Goal: Participate in discussion: Engage in conversation with other users on a specific topic

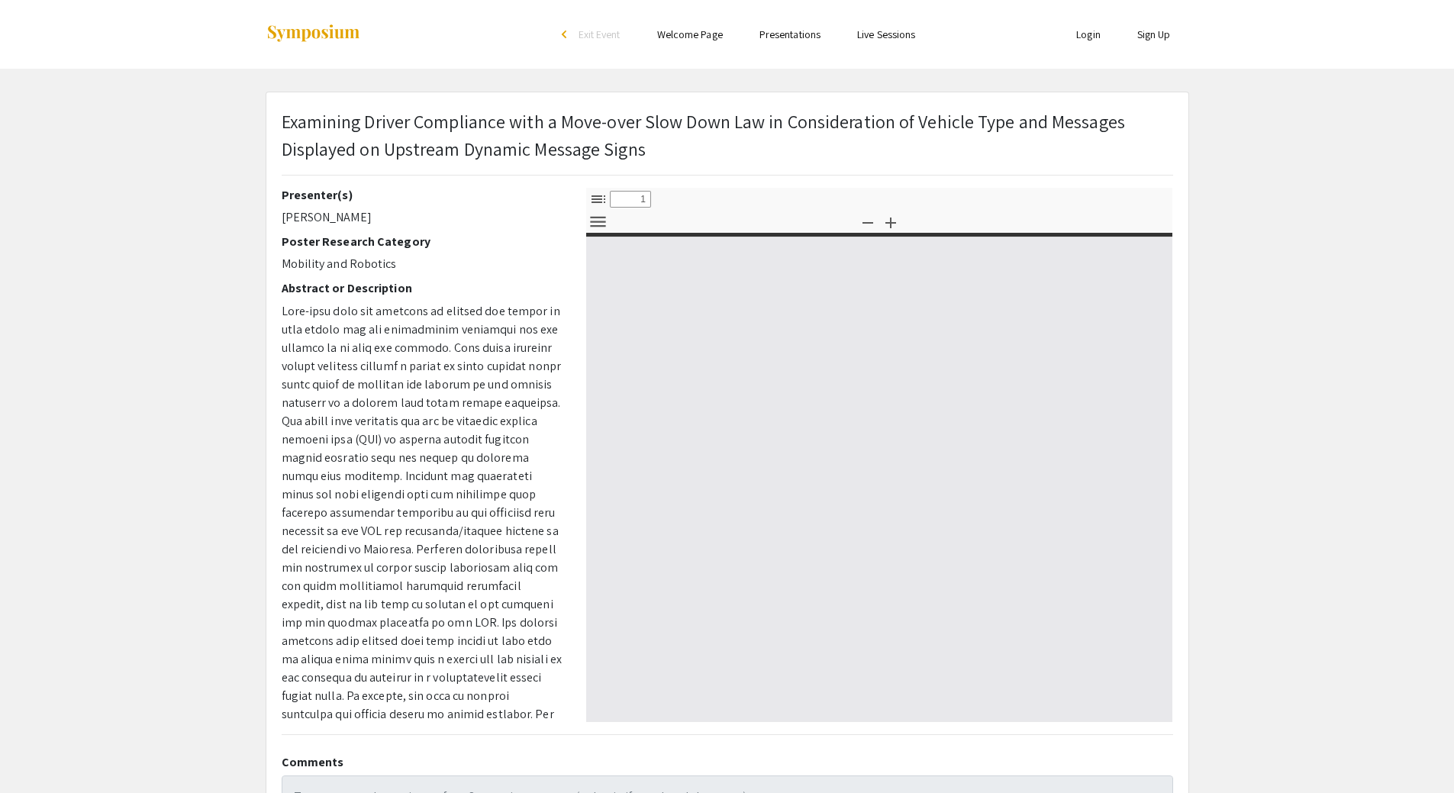
select select "custom"
type input "0"
select select "custom"
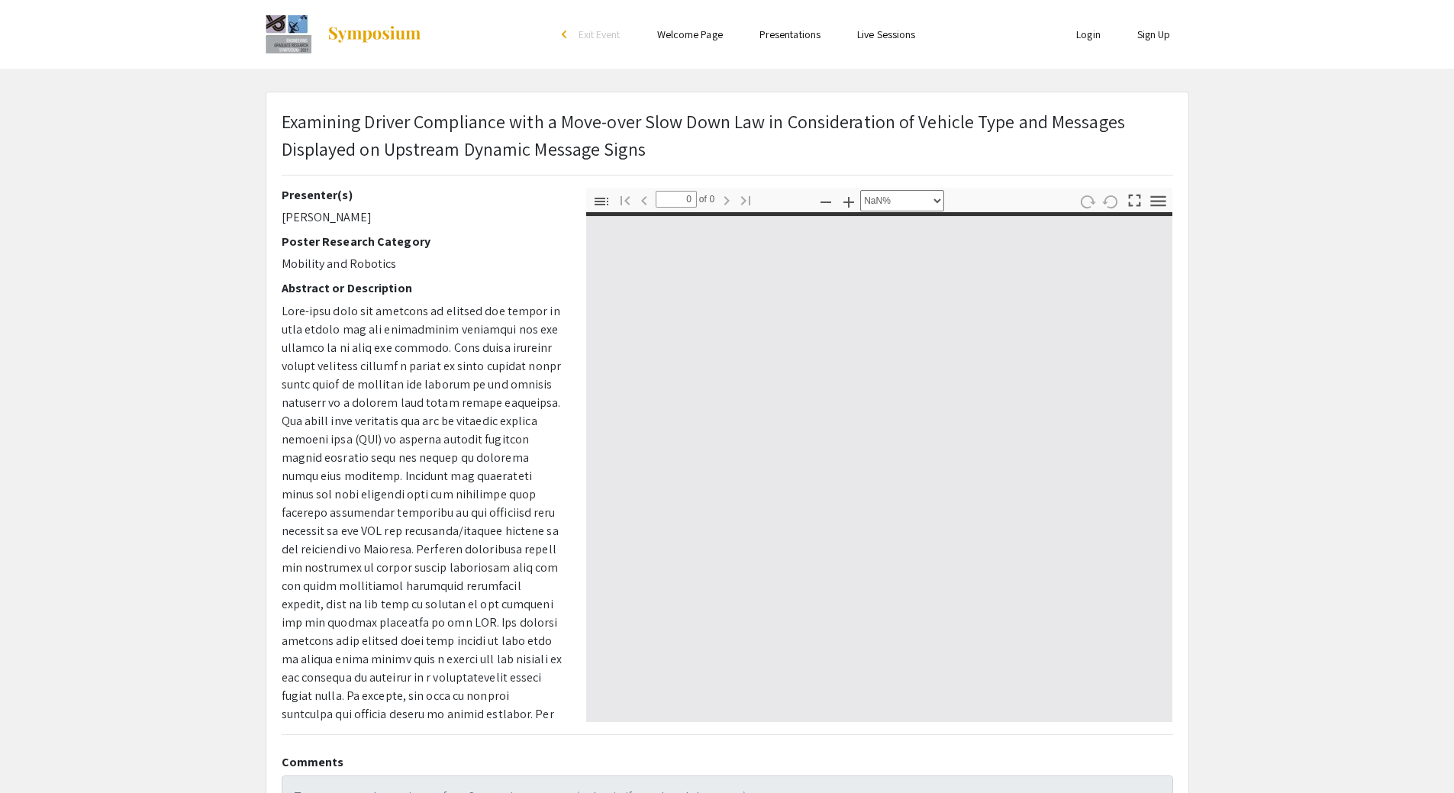
type input "1"
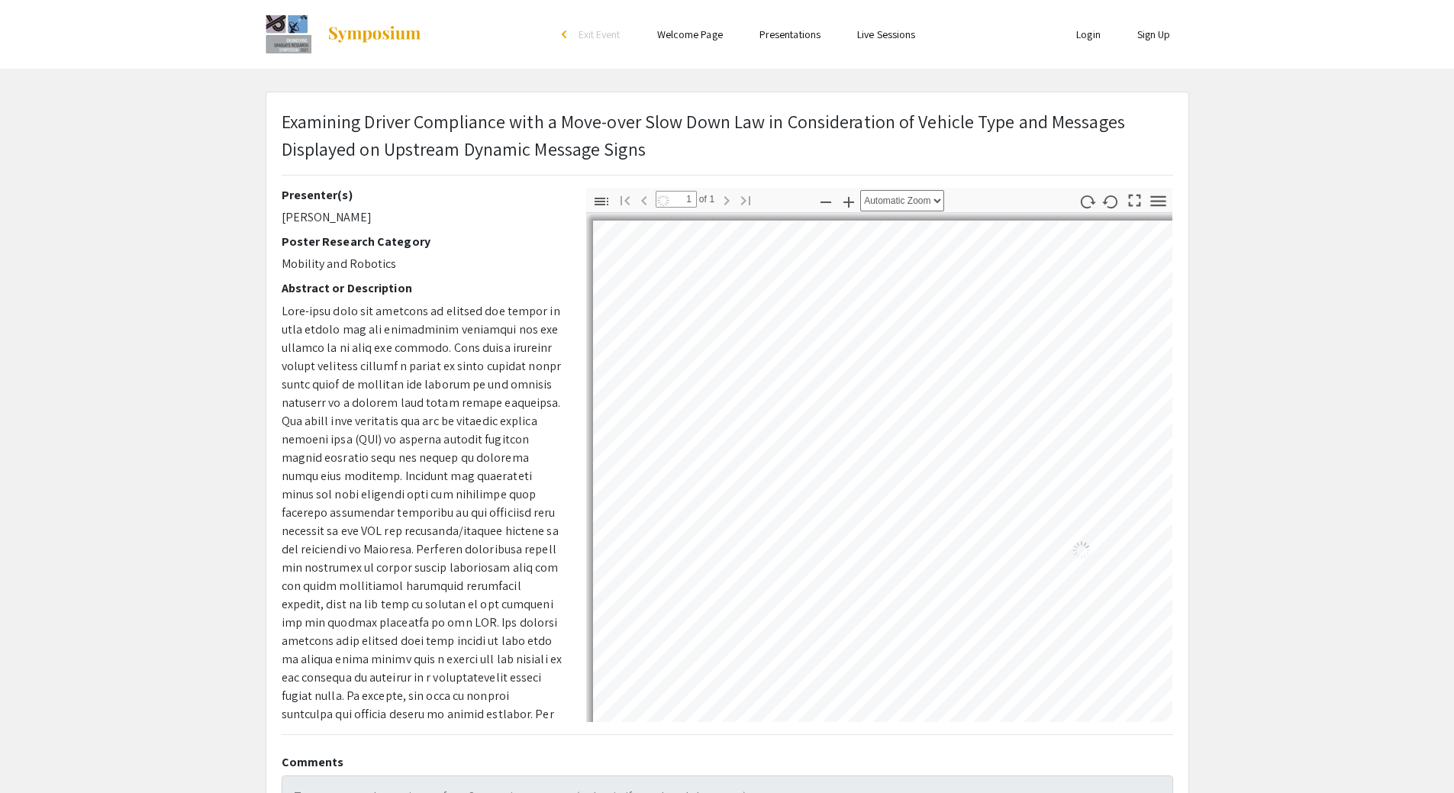
select select "auto"
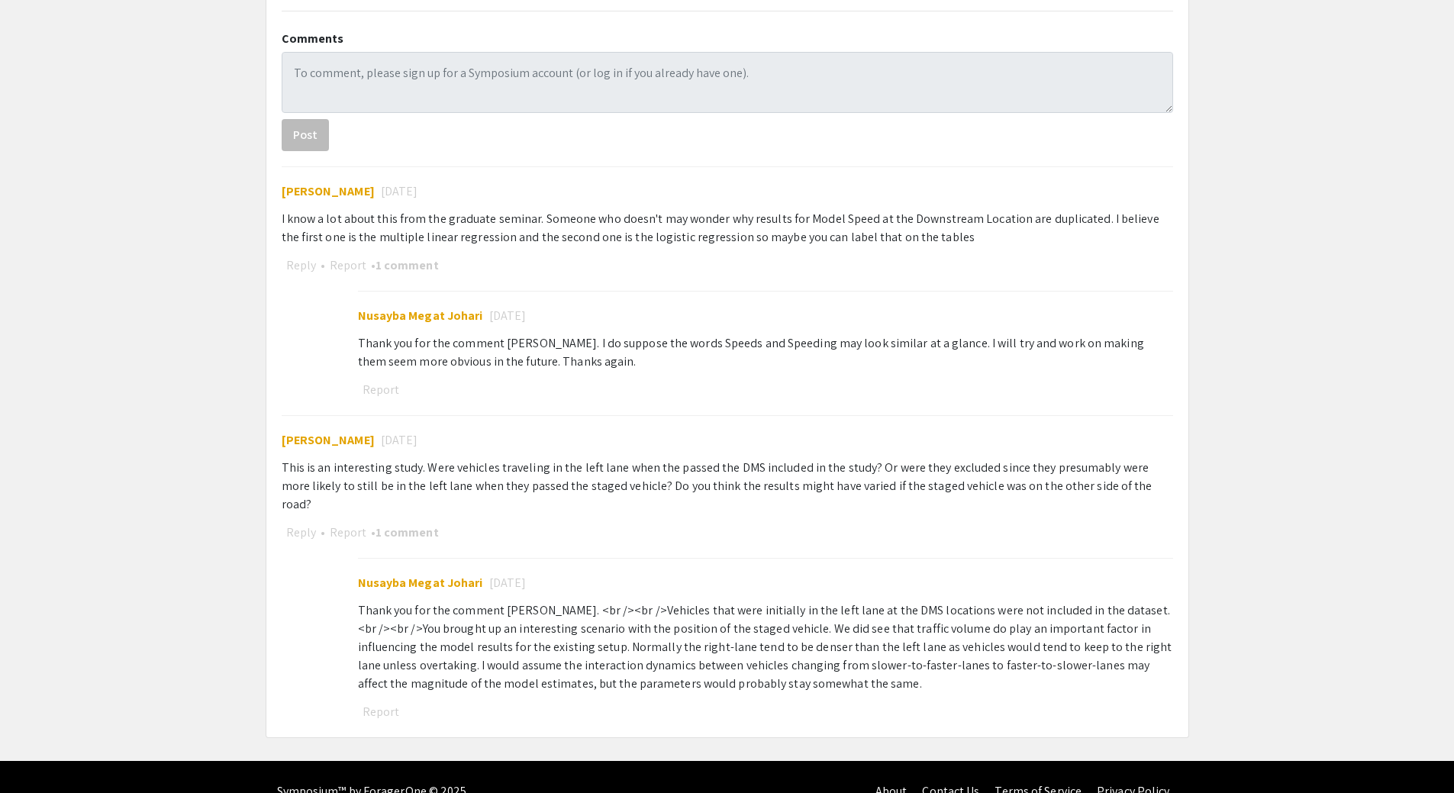
scroll to position [734, 0]
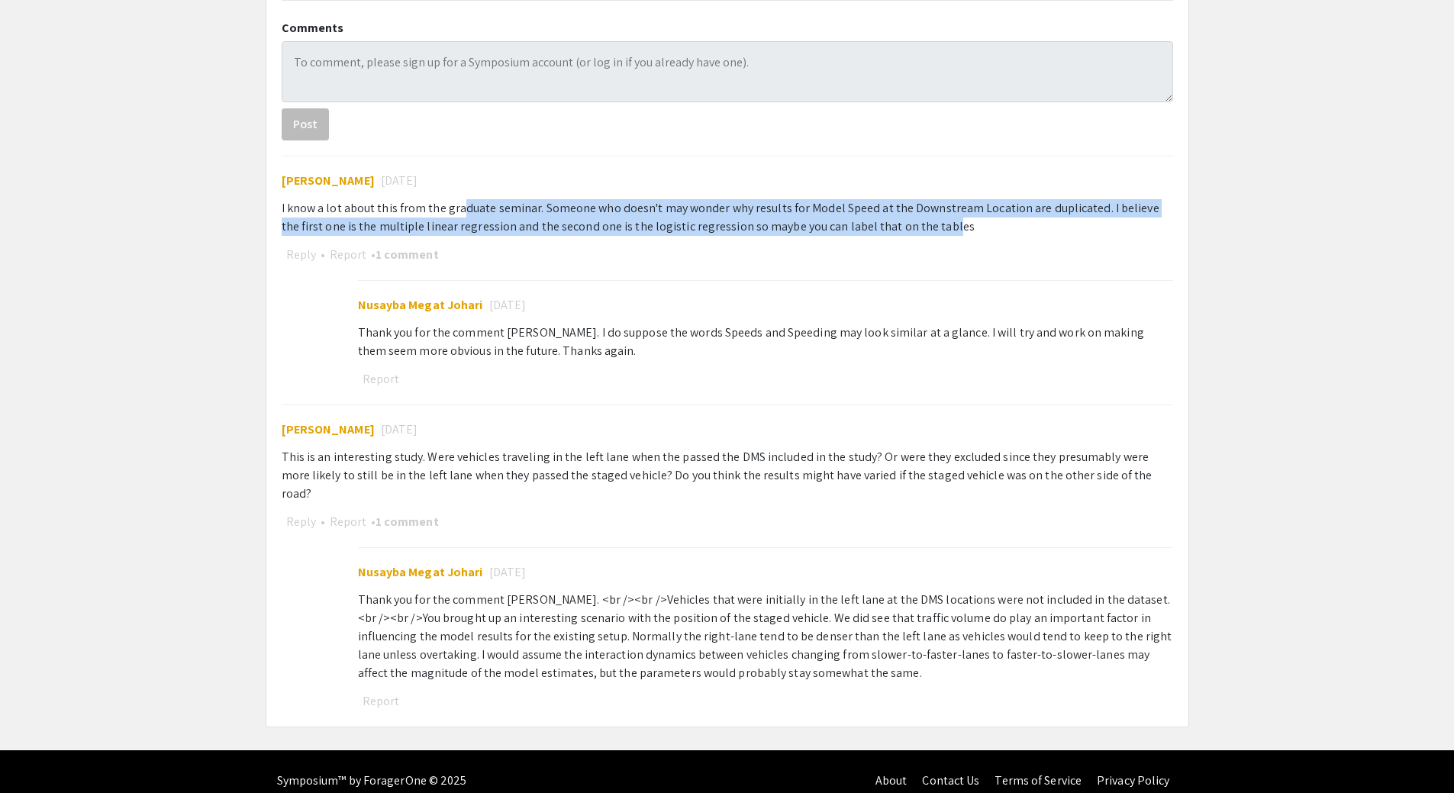
drag, startPoint x: 459, startPoint y: 213, endPoint x: 921, endPoint y: 236, distance: 461.6
click at [921, 236] on div "I know a lot about this from the graduate seminar. Someone who doesn't may wond…" at bounding box center [728, 217] width 892 height 37
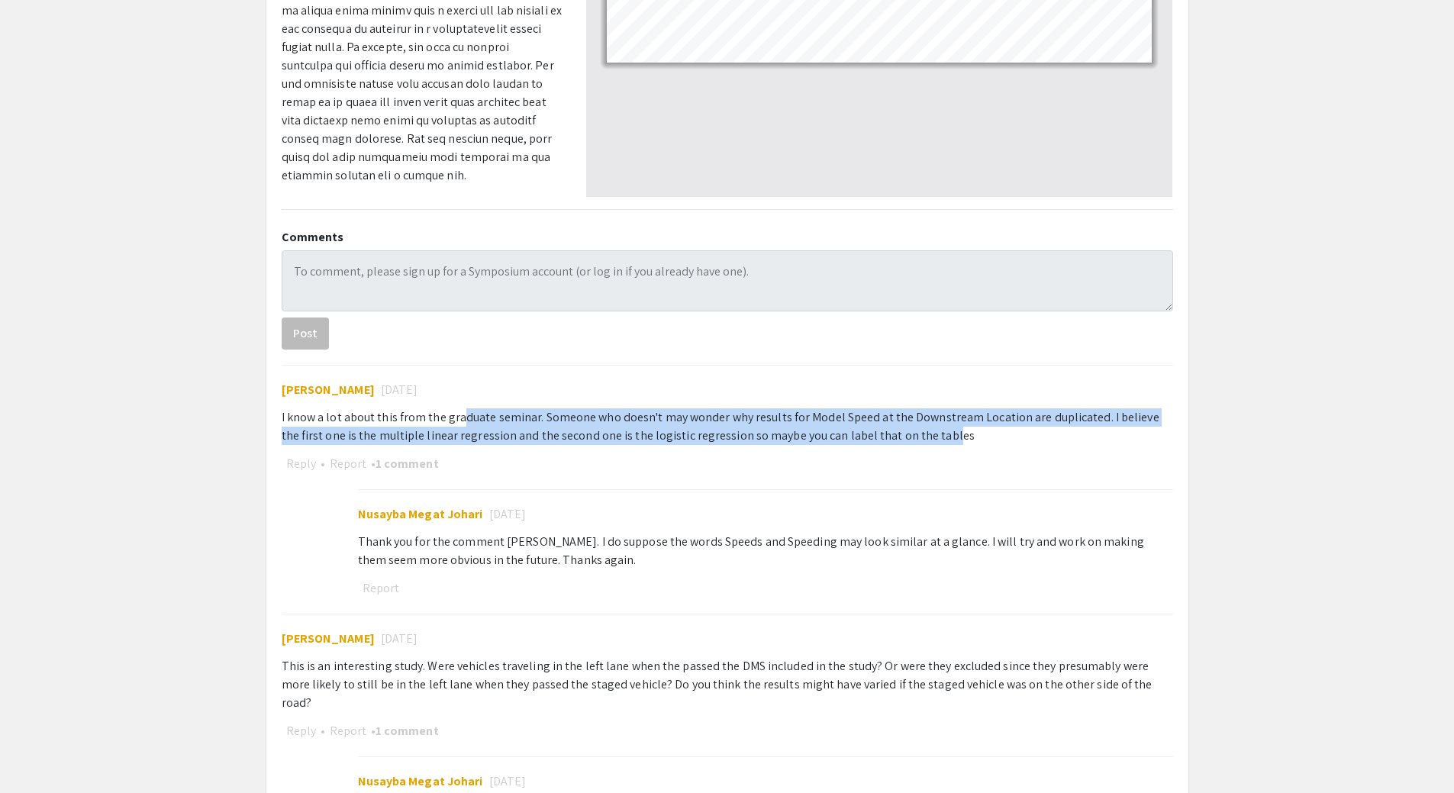
scroll to position [611, 0]
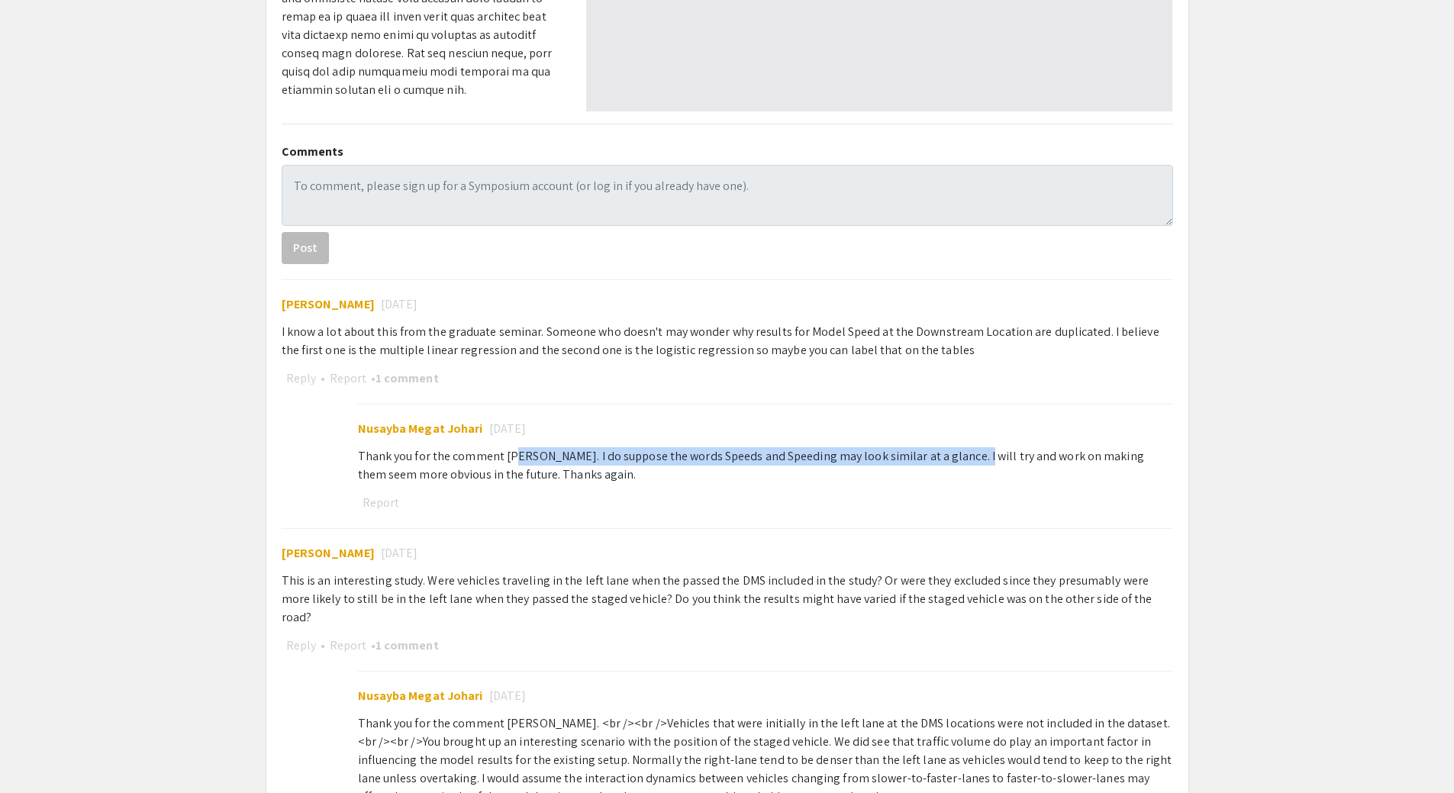
drag, startPoint x: 564, startPoint y: 457, endPoint x: 963, endPoint y: 454, distance: 398.4
click at [950, 453] on div "Thank you for the comment [PERSON_NAME]. I do suppose the words Speeds and Spee…" at bounding box center [765, 465] width 815 height 37
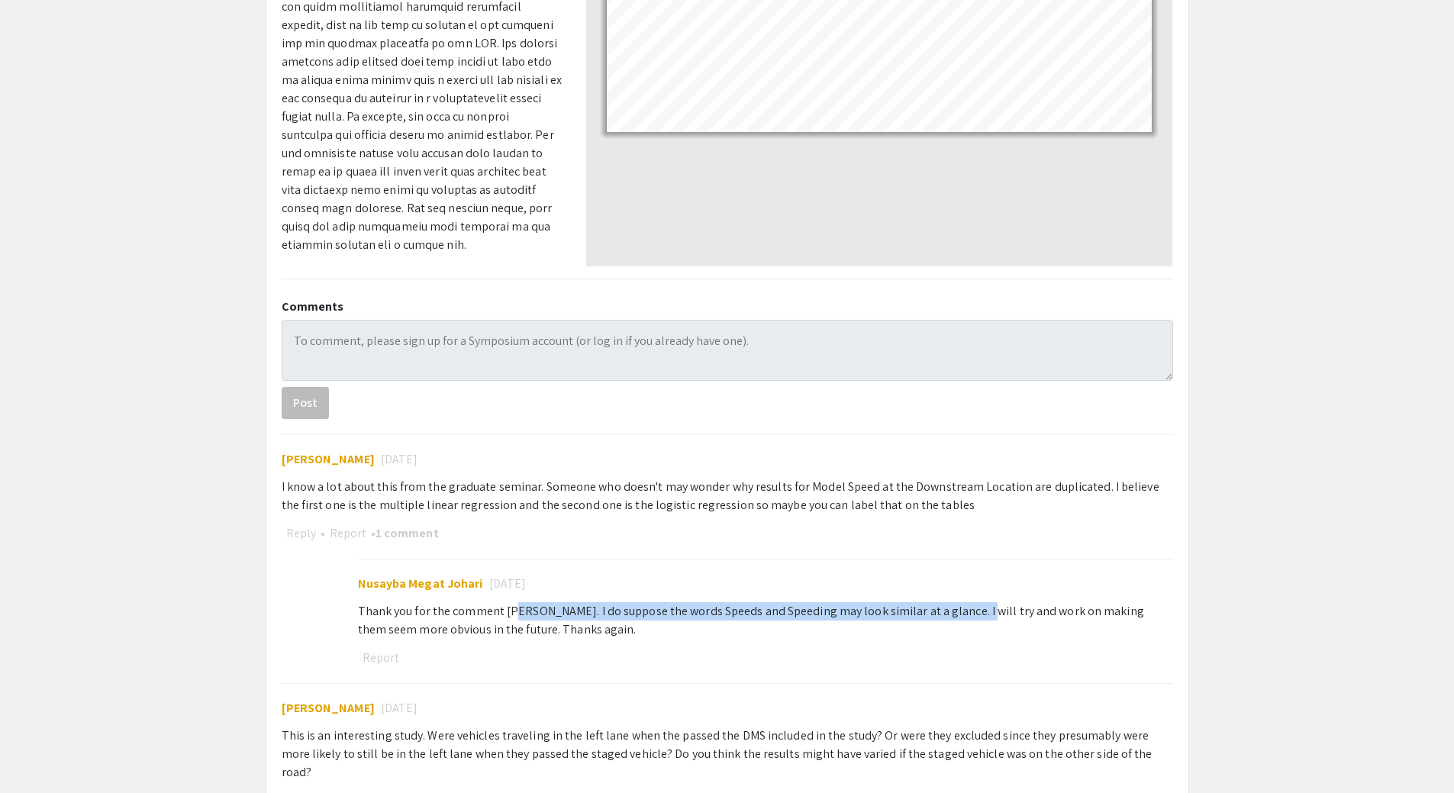
scroll to position [458, 0]
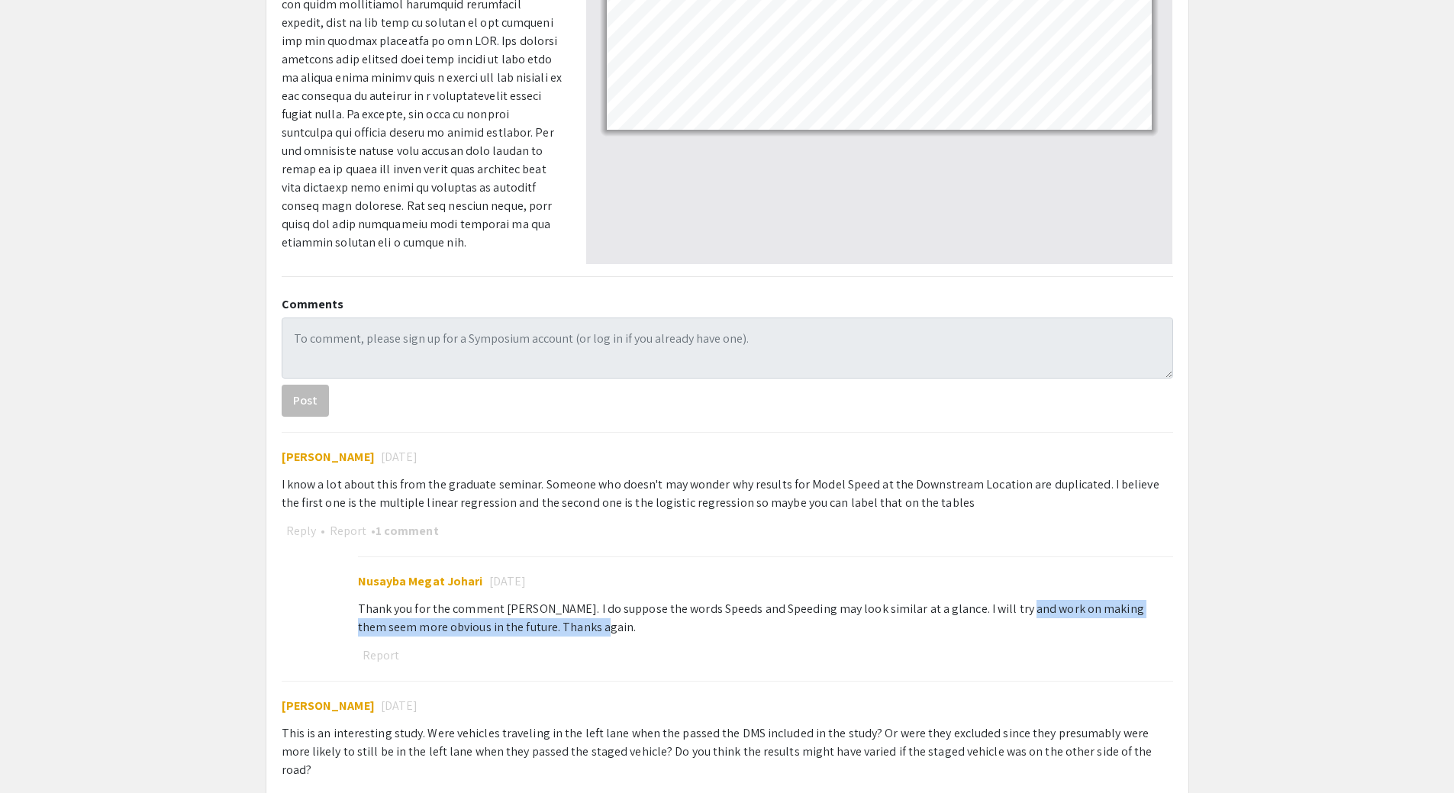
drag, startPoint x: 1002, startPoint y: 608, endPoint x: 654, endPoint y: 630, distance: 348.8
click at [645, 633] on div "Thank you for the comment [PERSON_NAME]. I do suppose the words Speeds and Spee…" at bounding box center [765, 618] width 815 height 37
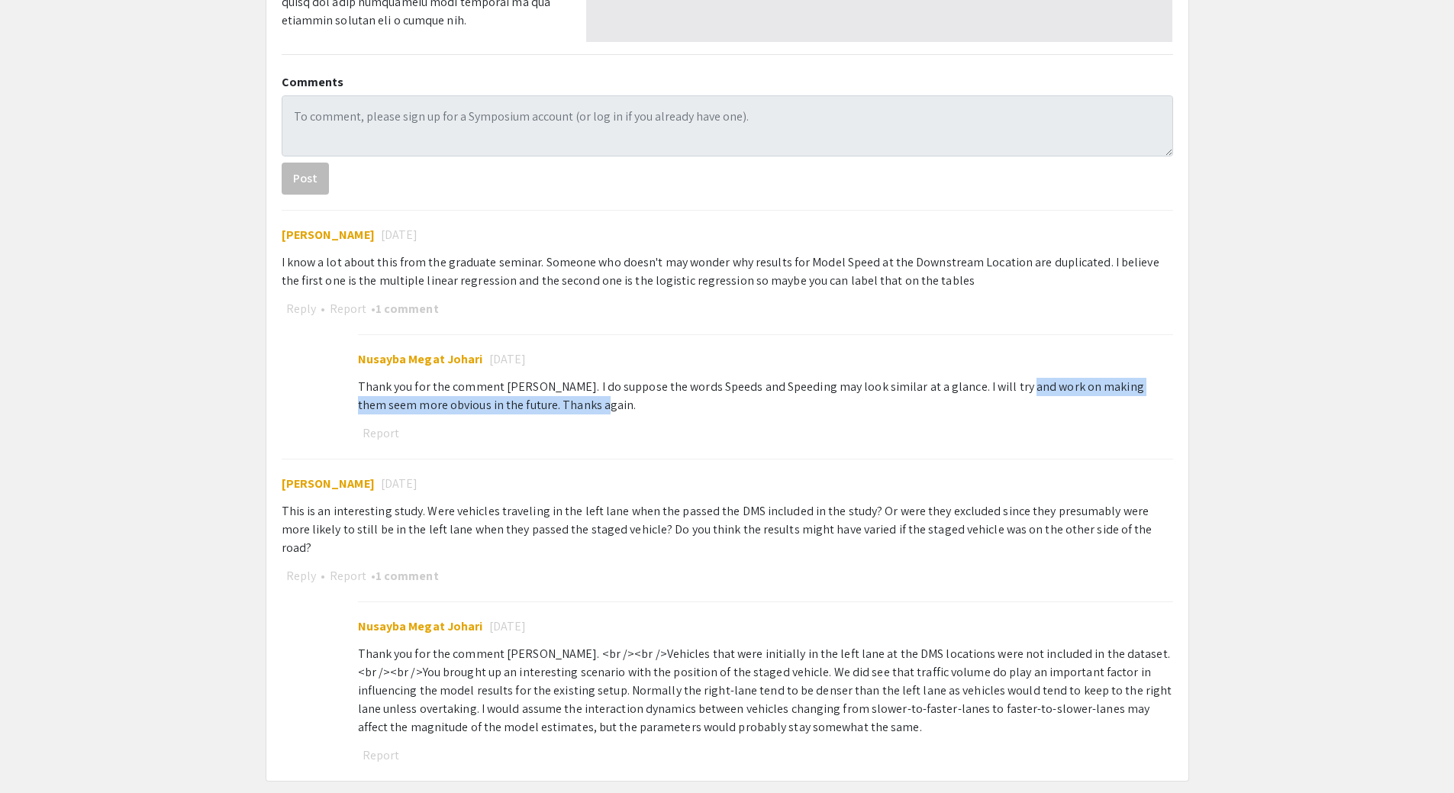
scroll to position [687, 0]
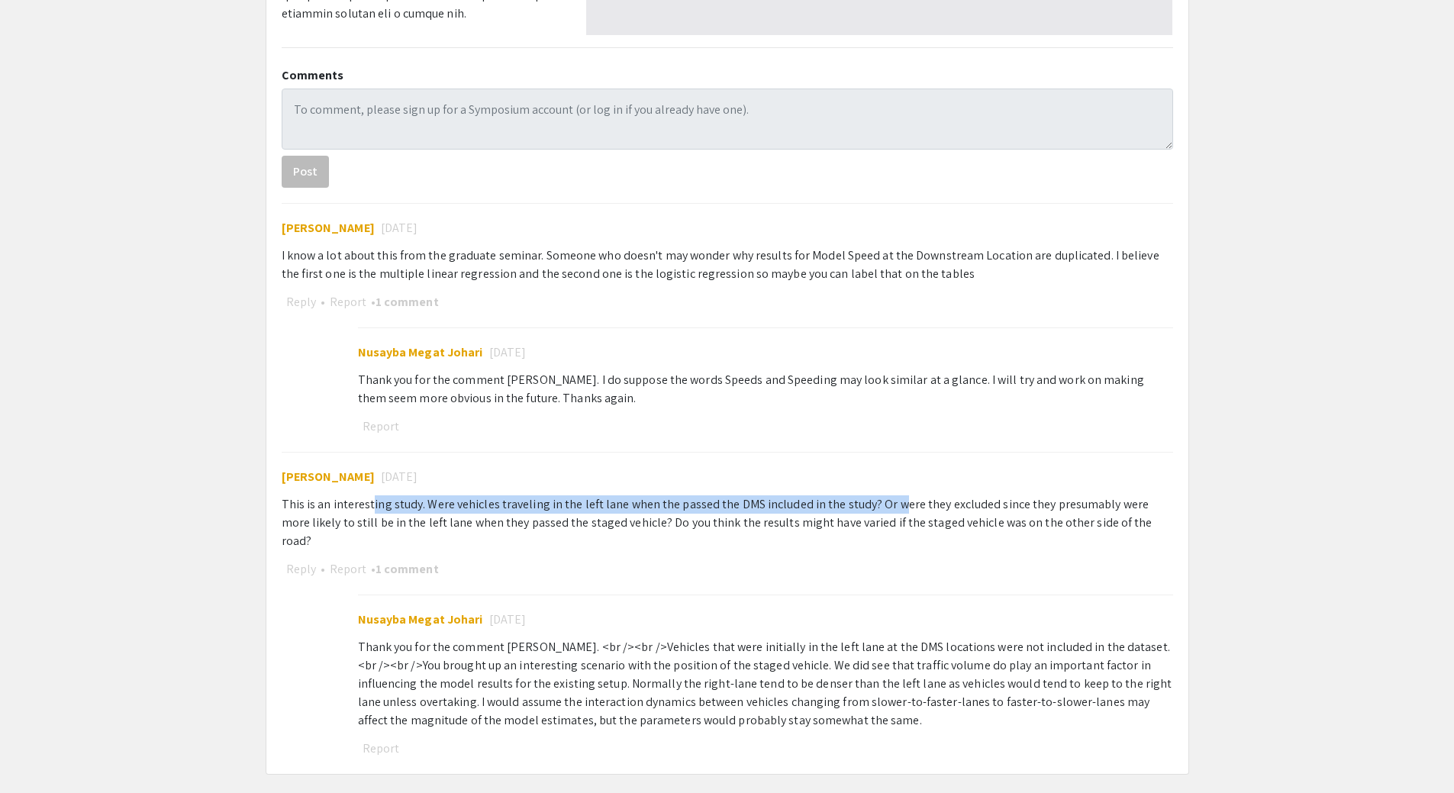
drag, startPoint x: 369, startPoint y: 502, endPoint x: 891, endPoint y: 511, distance: 522.2
click at [891, 511] on div "This is an interesting study. Were vehicles traveling in the left lane when the…" at bounding box center [728, 522] width 892 height 55
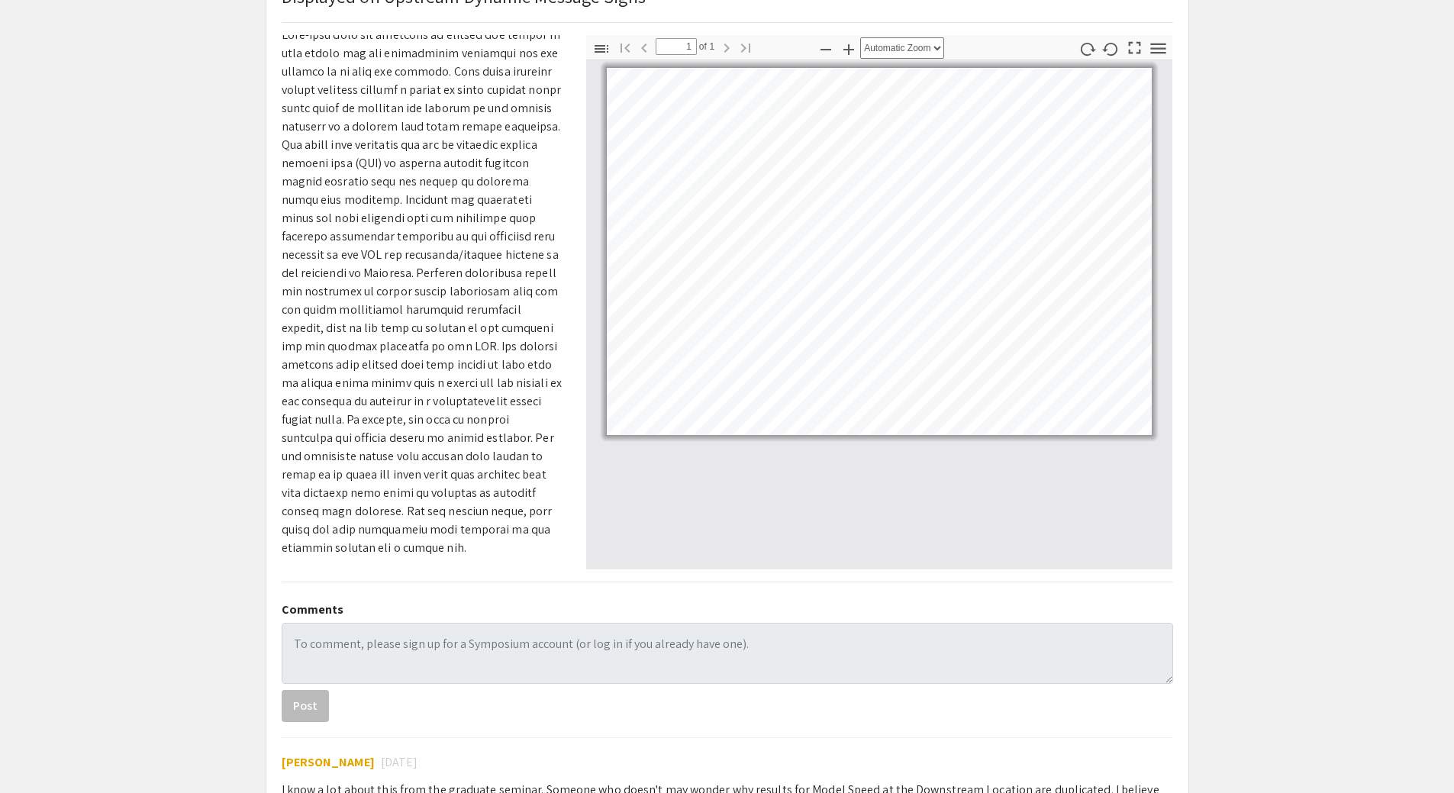
scroll to position [0, 0]
